Goal: Task Accomplishment & Management: Use online tool/utility

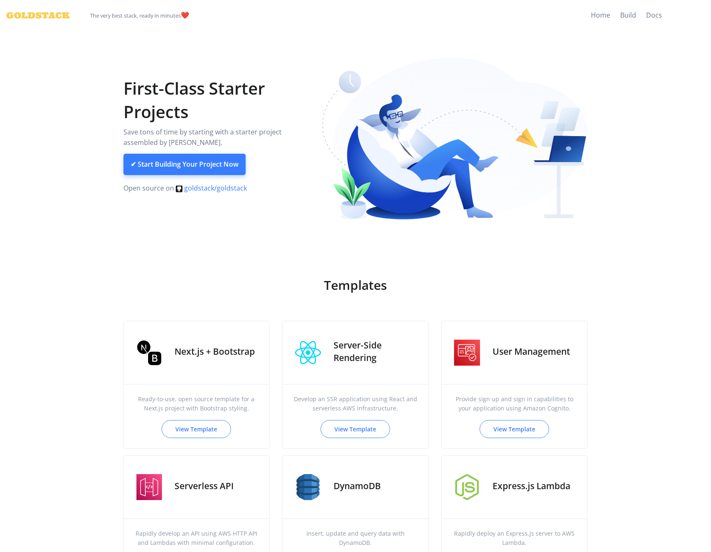
click at [228, 160] on link "✔ Start Building Your Project Now" at bounding box center [185, 165] width 122 height 22
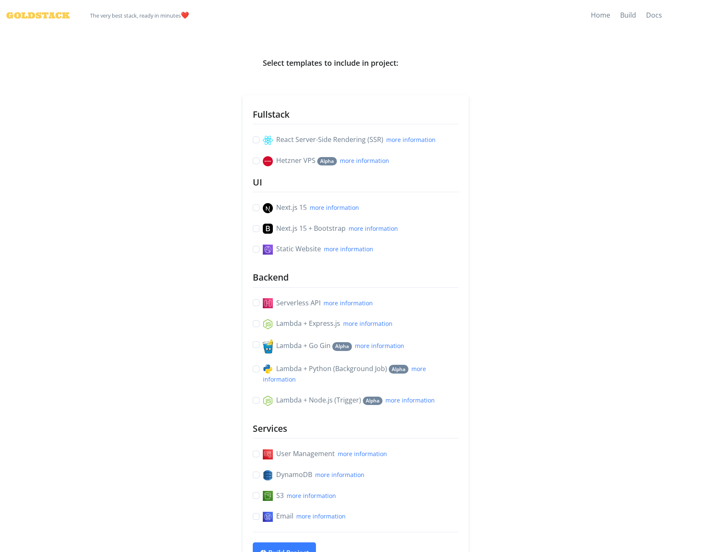
click at [263, 251] on label "Static Website more information" at bounding box center [318, 249] width 111 height 11
click at [255, 251] on input "Static Website more information" at bounding box center [256, 248] width 7 height 9
click at [255, 252] on div "Static Website more information" at bounding box center [356, 249] width 206 height 11
click at [297, 252] on label "Static Website more information" at bounding box center [318, 249] width 111 height 11
click at [260, 252] on input "Static Website more information" at bounding box center [256, 248] width 7 height 9
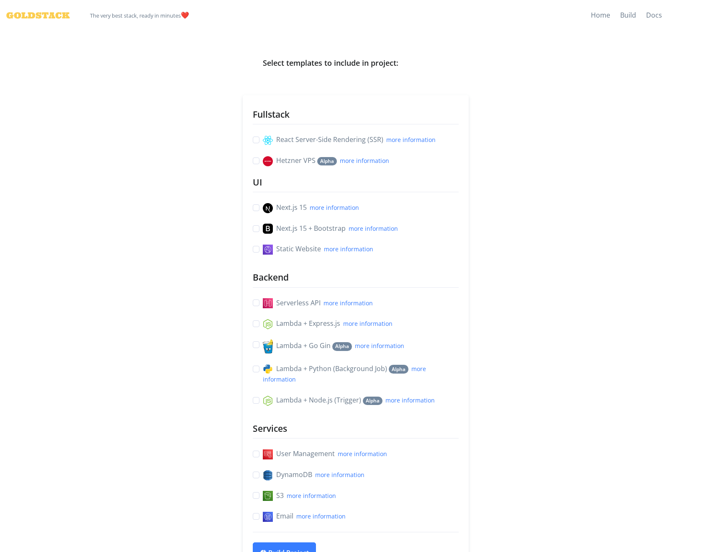
click at [297, 252] on label "Static Website more information" at bounding box center [318, 249] width 111 height 11
click at [260, 252] on input "Static Website more information" at bounding box center [256, 248] width 7 height 9
checkbox input "true"
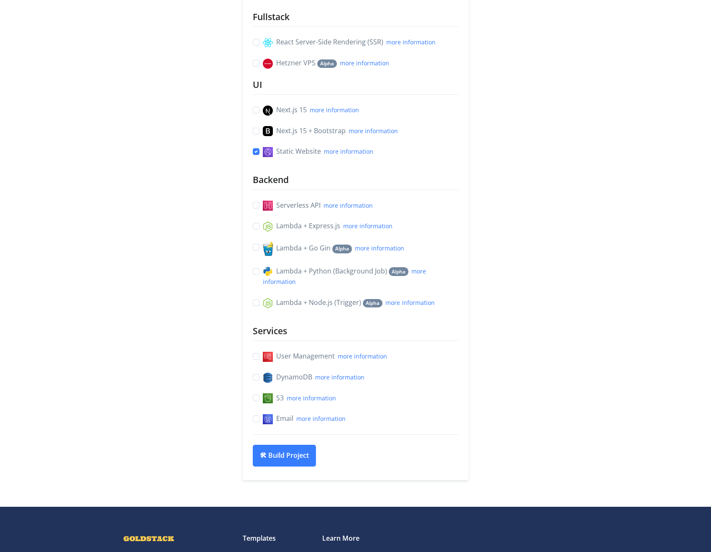
scroll to position [119, 0]
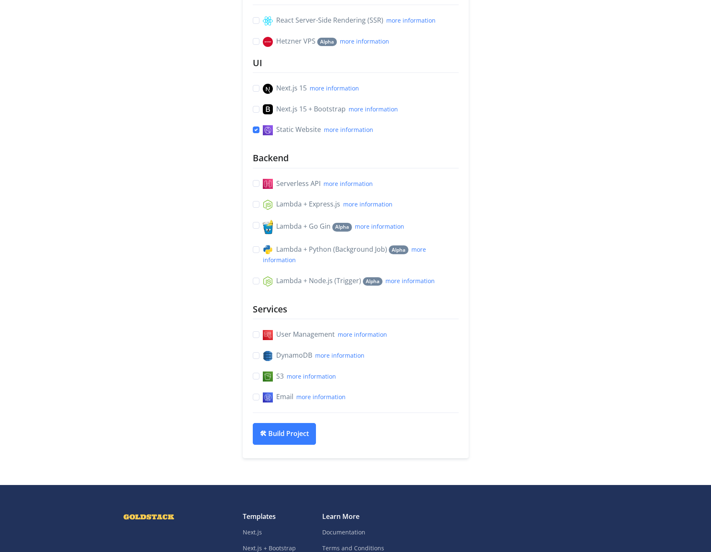
click at [260, 190] on div "Fullstack React Server-Side Rendering (SSR) more information Hetzner VPS Alpha …" at bounding box center [356, 201] width 206 height 424
click at [263, 186] on label "Serverless API more information" at bounding box center [318, 183] width 110 height 11
click at [256, 186] on input "Serverless API more information" at bounding box center [256, 182] width 7 height 9
click at [263, 186] on label "Serverless API more information" at bounding box center [318, 183] width 110 height 11
click at [256, 186] on input "Serverless API more information" at bounding box center [256, 182] width 7 height 9
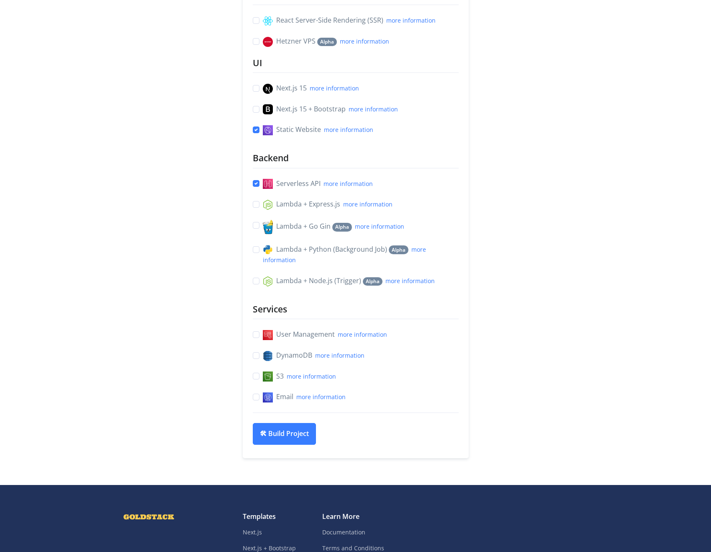
checkbox input "false"
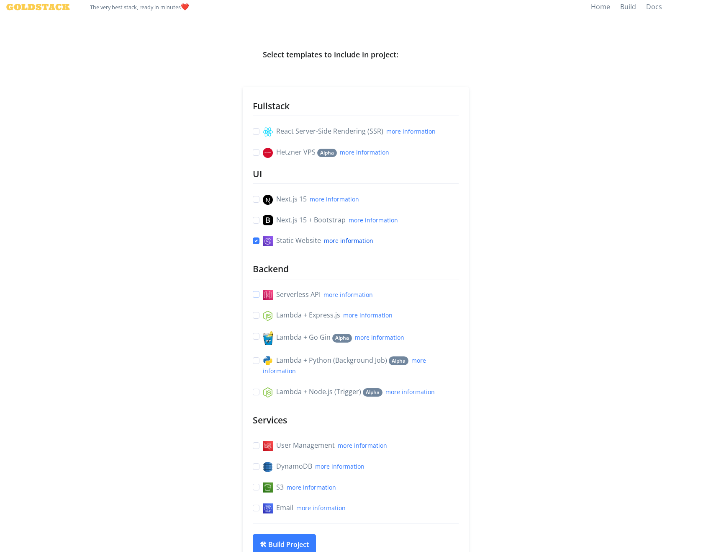
scroll to position [0, 0]
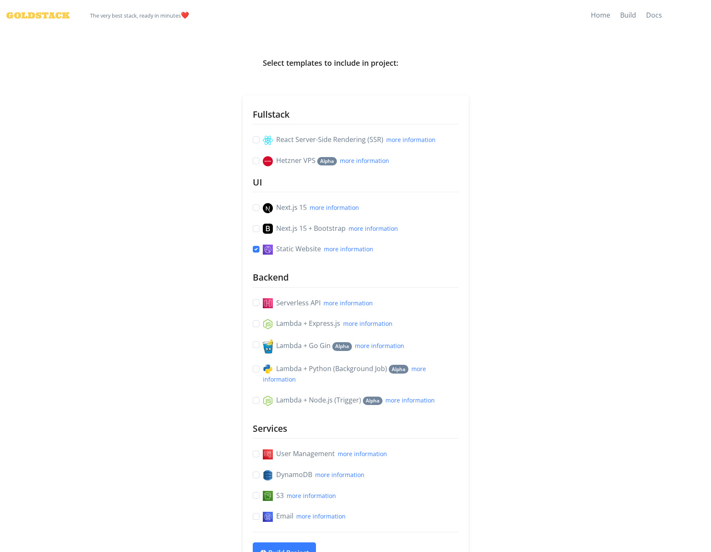
click at [260, 211] on div "Next.js 15 more information" at bounding box center [356, 207] width 206 height 11
click at [263, 208] on label "Next.js 15 more information" at bounding box center [311, 207] width 96 height 11
click at [258, 208] on input "Next.js 15 more information" at bounding box center [256, 206] width 7 height 9
checkbox input "true"
click at [263, 142] on label "React Server-Side Rendering (SSR) more information" at bounding box center [349, 139] width 173 height 11
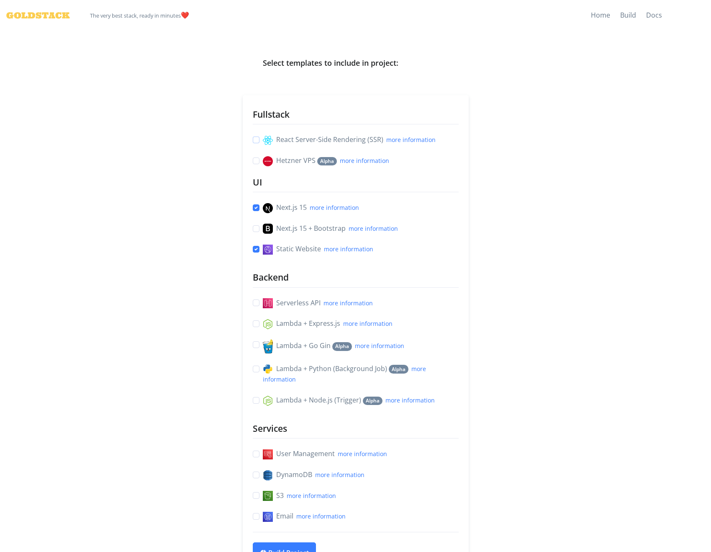
click at [255, 142] on input "React Server-Side Rendering (SSR) more information" at bounding box center [256, 138] width 7 height 9
click at [263, 139] on label "React Server-Side Rendering (SSR) more information" at bounding box center [349, 139] width 173 height 11
click at [256, 139] on input "React Server-Side Rendering (SSR) more information" at bounding box center [256, 138] width 7 height 9
checkbox input "false"
click at [263, 207] on label "Next.js 15 more information" at bounding box center [311, 207] width 96 height 11
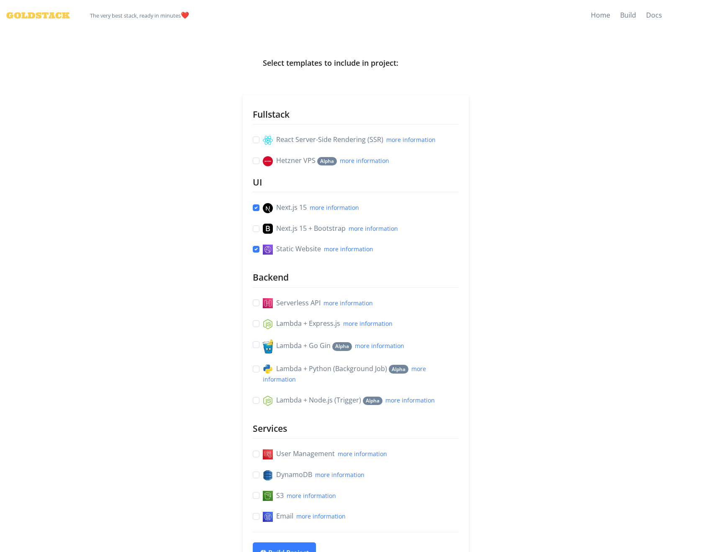
click at [255, 207] on input "Next.js 15 more information" at bounding box center [256, 206] width 7 height 9
checkbox input "false"
click at [256, 254] on div "Static Website more information" at bounding box center [356, 249] width 206 height 11
click at [263, 250] on label "Static Website more information" at bounding box center [318, 249] width 111 height 11
click at [257, 250] on input "Static Website more information" at bounding box center [256, 248] width 7 height 9
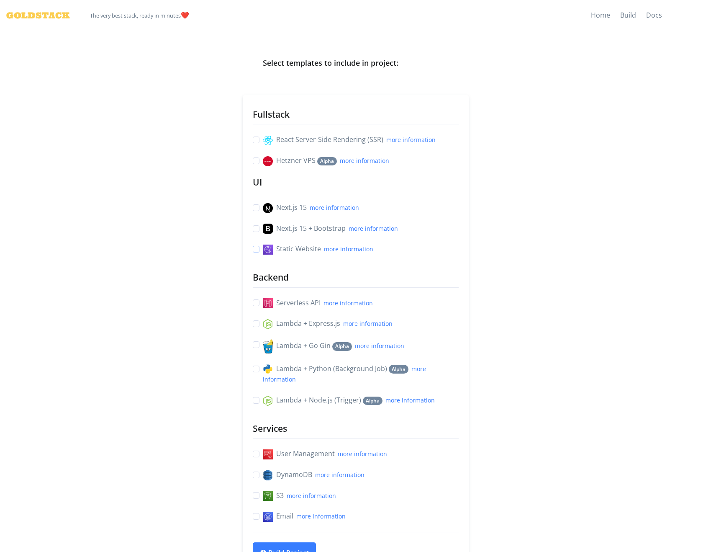
checkbox input "false"
click at [263, 138] on label "React Server-Side Rendering (SSR) more information" at bounding box center [349, 139] width 173 height 11
click at [257, 138] on input "React Server-Side Rendering (SSR) more information" at bounding box center [256, 138] width 7 height 9
checkbox input "true"
click at [263, 209] on label "Next.js 15 more information" at bounding box center [311, 207] width 96 height 11
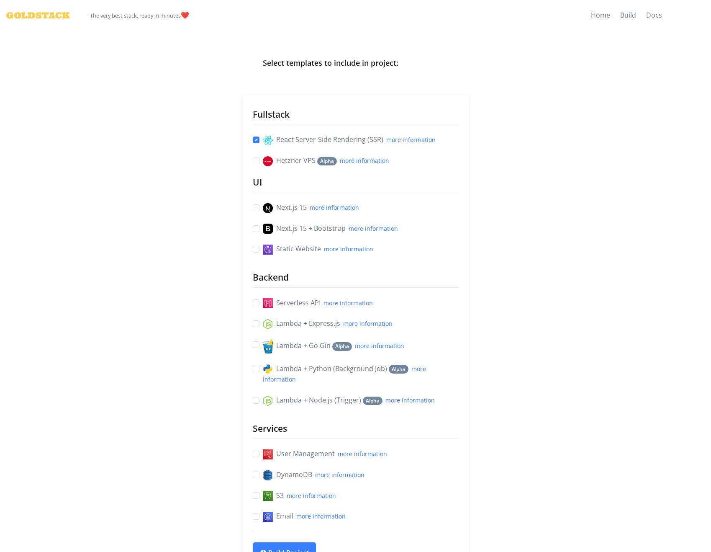
click at [254, 209] on input "Next.js 15 more information" at bounding box center [256, 206] width 7 height 9
checkbox input "true"
click at [263, 304] on label "Serverless API more information" at bounding box center [318, 303] width 110 height 11
click at [257, 304] on input "Serverless API more information" at bounding box center [256, 302] width 7 height 9
checkbox input "true"
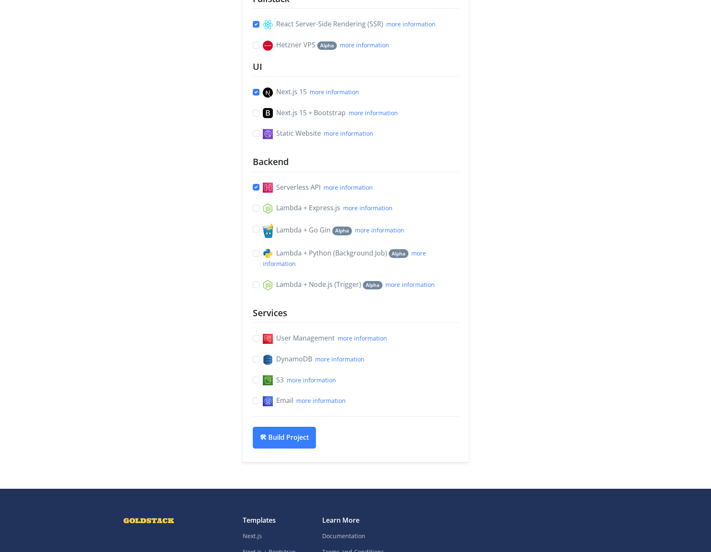
scroll to position [119, 0]
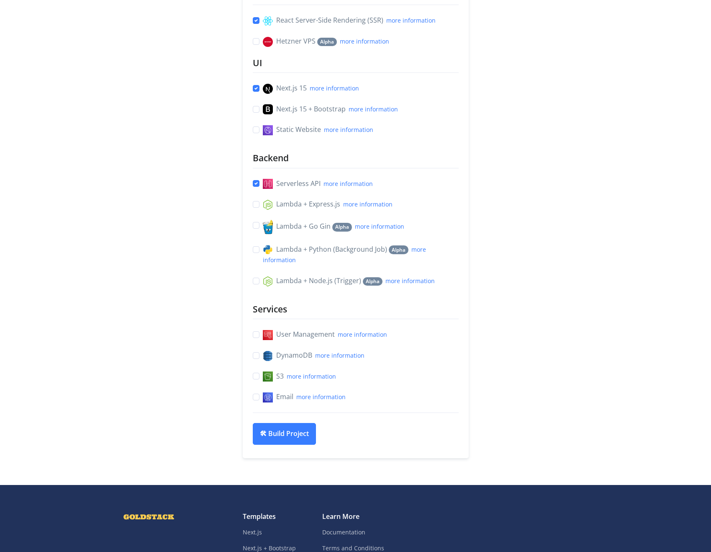
click at [263, 378] on label "S3 more information" at bounding box center [299, 376] width 73 height 11
click at [256, 378] on input "S3 more information" at bounding box center [256, 375] width 7 height 9
checkbox input "true"
click at [263, 397] on label "Email more information" at bounding box center [304, 396] width 83 height 11
click at [255, 397] on input "Email more information" at bounding box center [256, 395] width 7 height 9
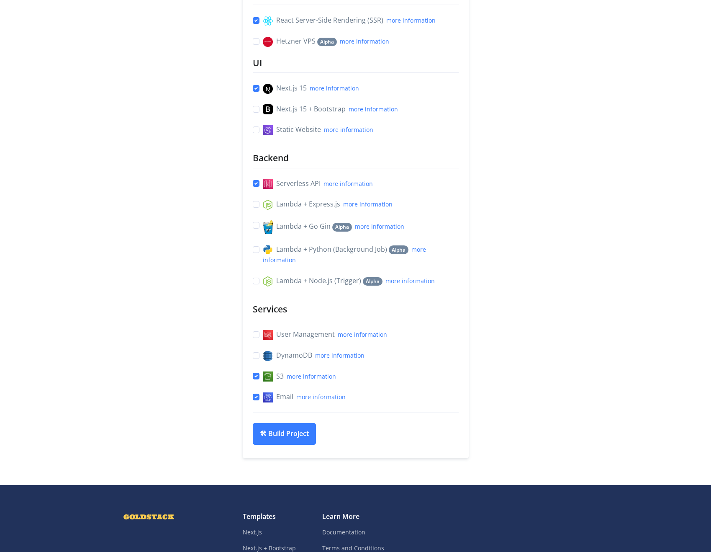
checkbox input "true"
click at [286, 438] on button "🛠 Build Project" at bounding box center [284, 433] width 63 height 22
